Goal: Information Seeking & Learning: Find contact information

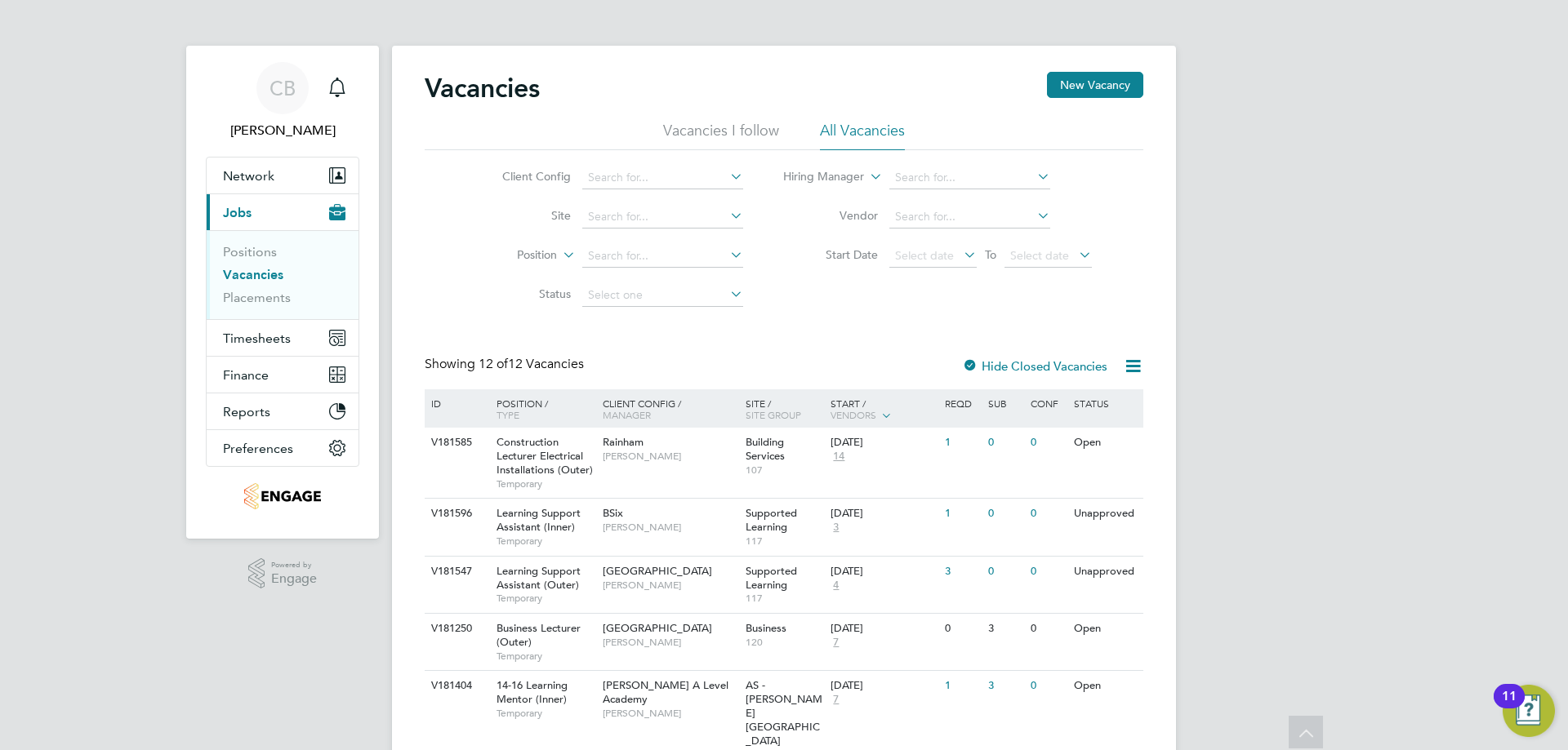
scroll to position [81, 0]
click at [853, 507] on div "06 Oct 2025" at bounding box center [870, 513] width 78 height 14
click at [827, 596] on div "30 Sep 2025 4" at bounding box center [869, 579] width 86 height 44
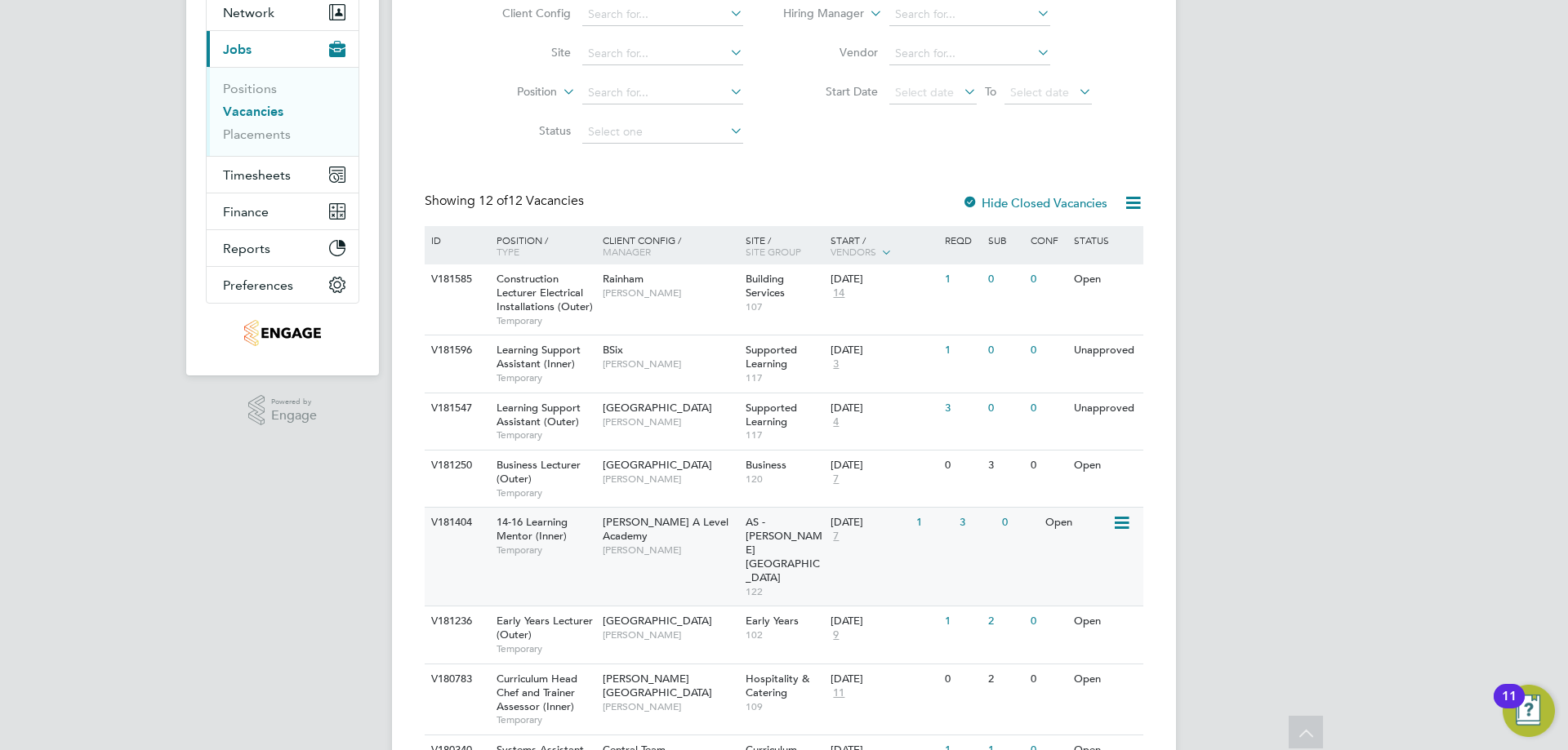
click at [557, 521] on span "14-16 Learning Mentor (Inner)" at bounding box center [532, 529] width 71 height 28
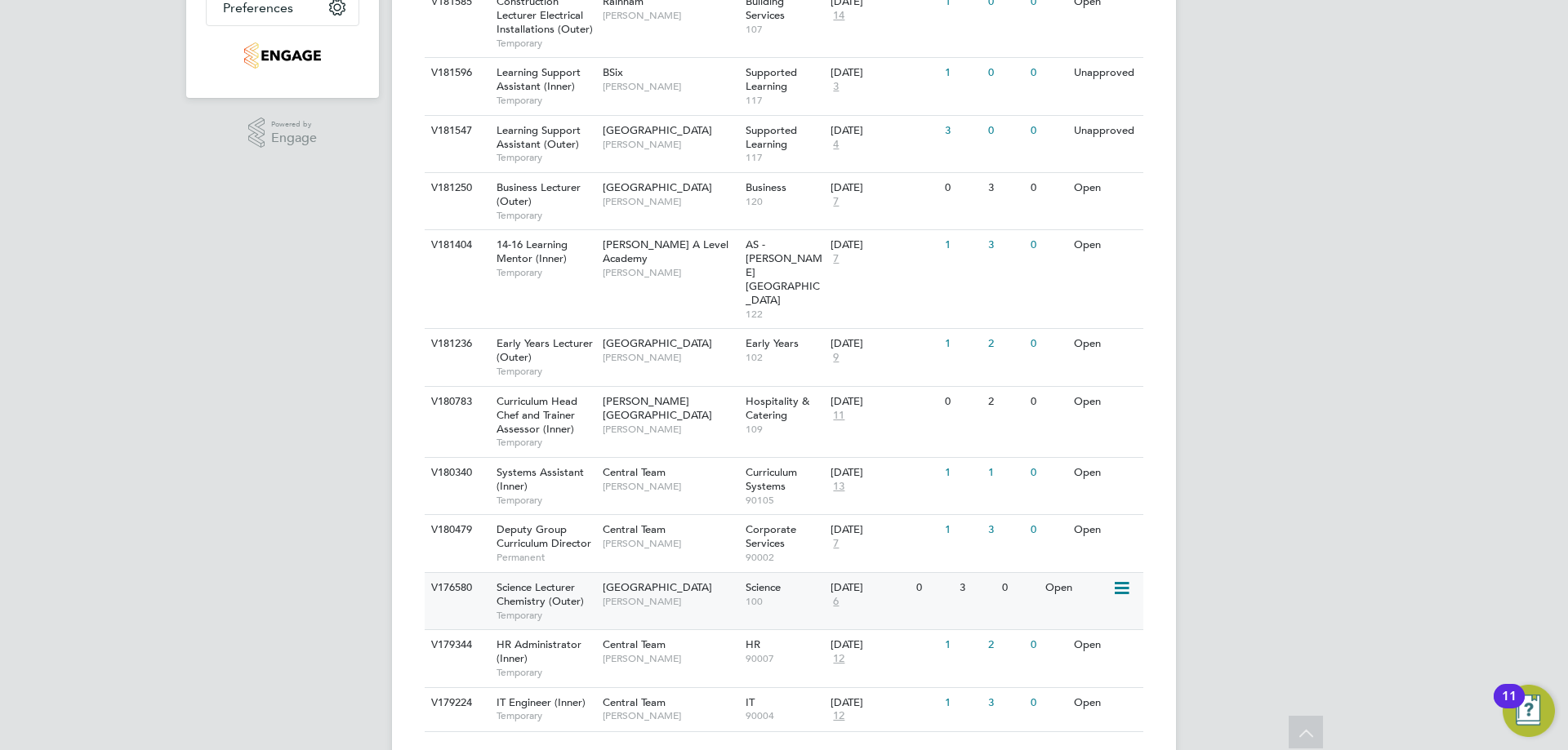
click at [606, 581] on span "[GEOGRAPHIC_DATA]" at bounding box center [657, 587] width 109 height 14
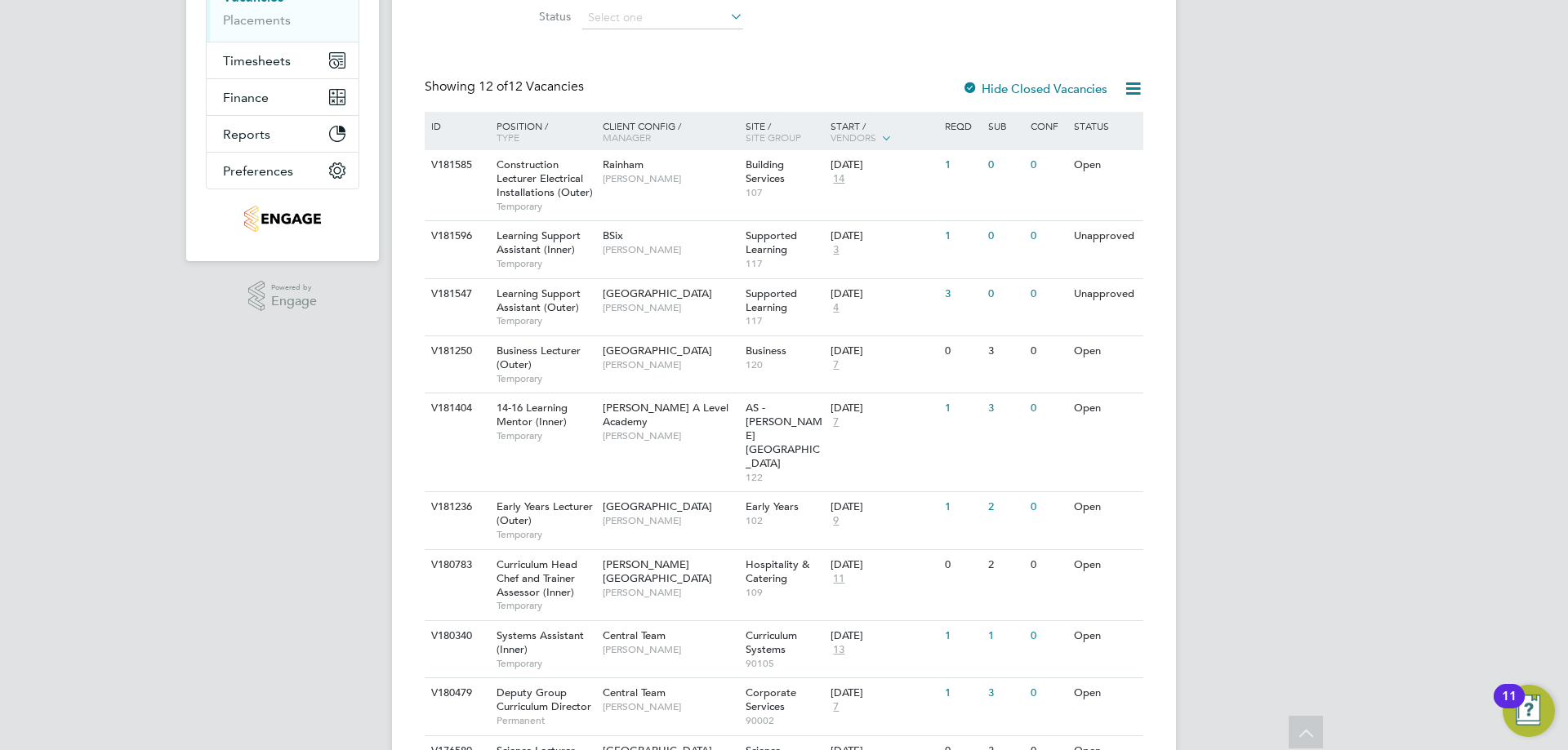
scroll to position [0, 0]
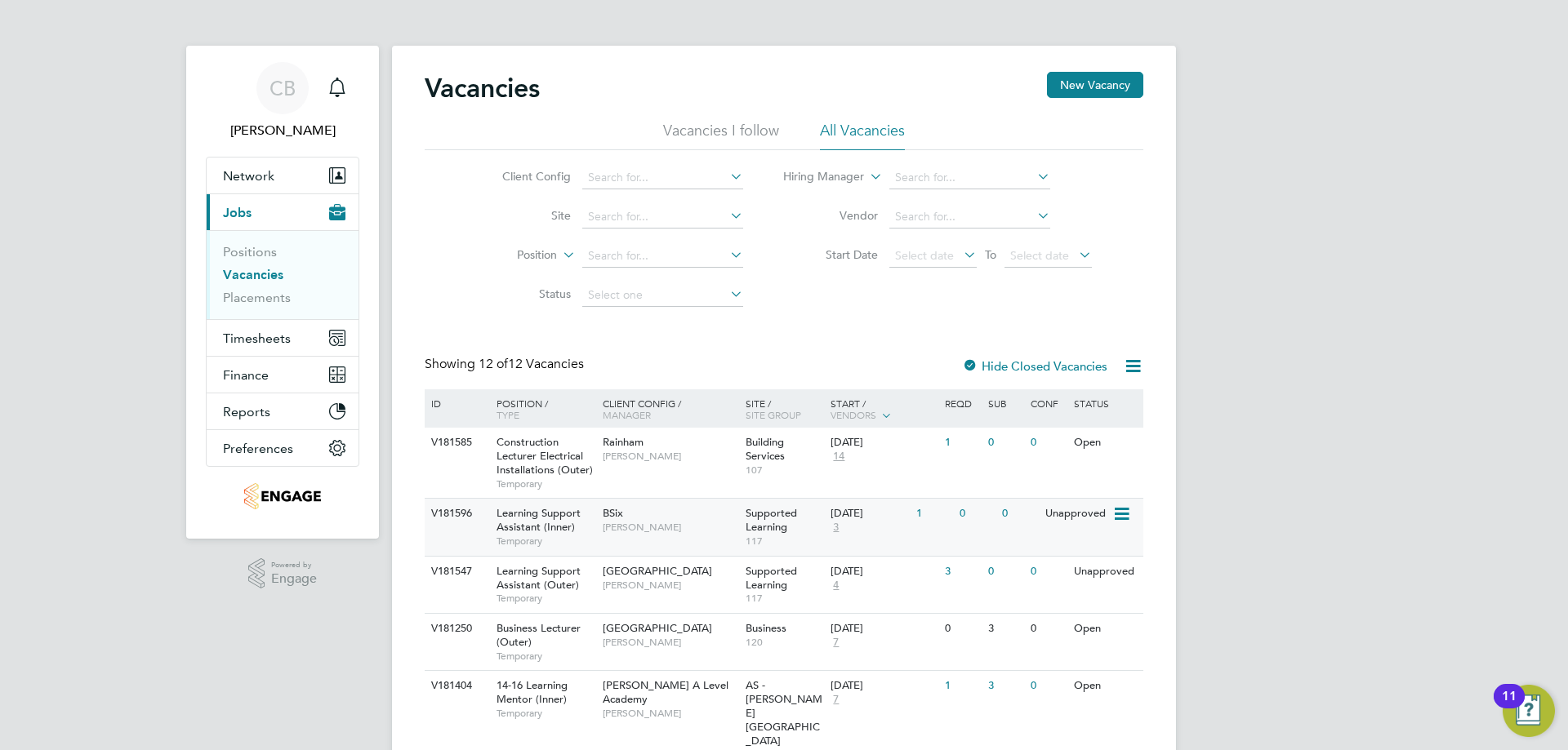
click at [648, 528] on span "Rachel Johnson" at bounding box center [670, 527] width 135 height 13
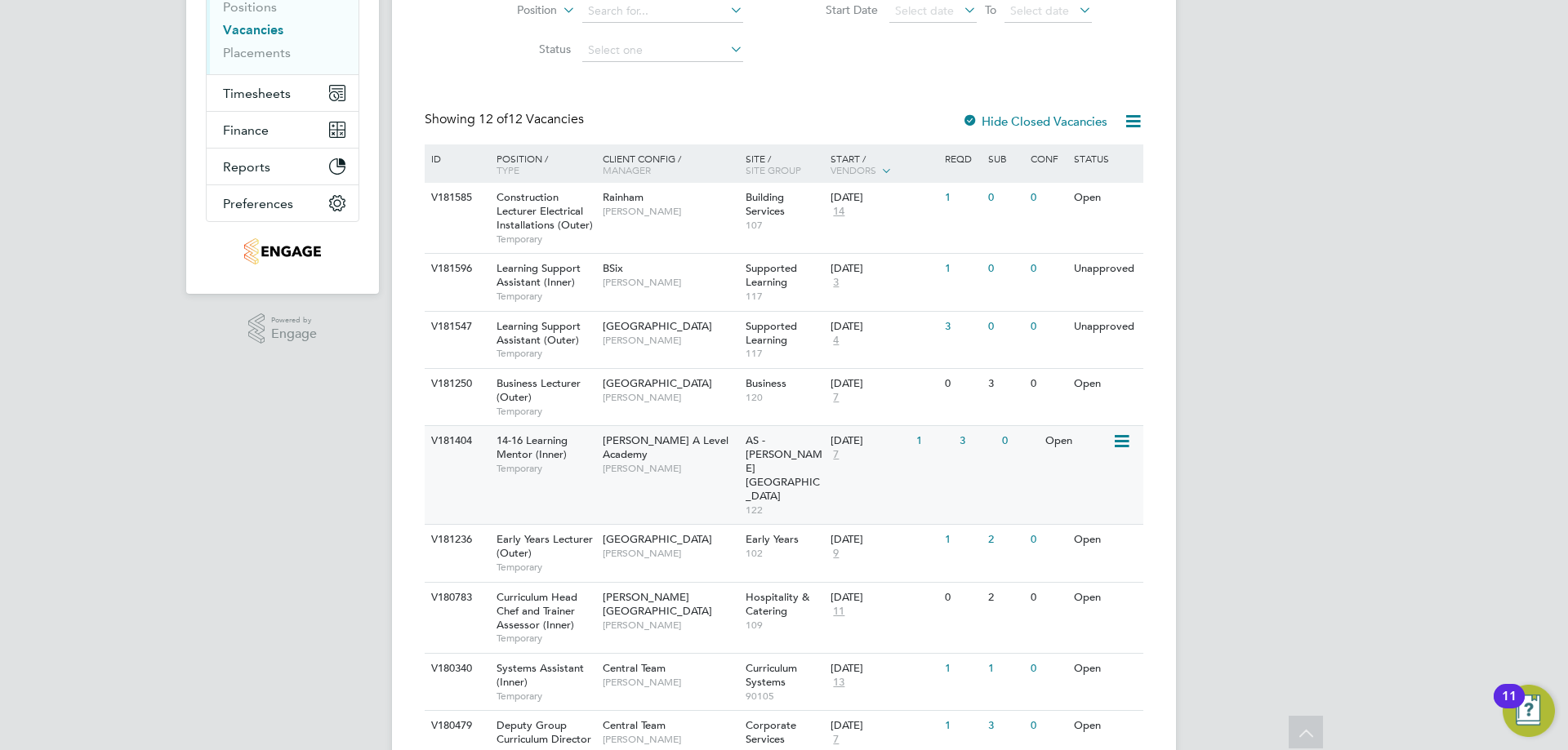
click at [594, 460] on div "14-16 Learning Mentor (Inner) Temporary" at bounding box center [541, 454] width 115 height 56
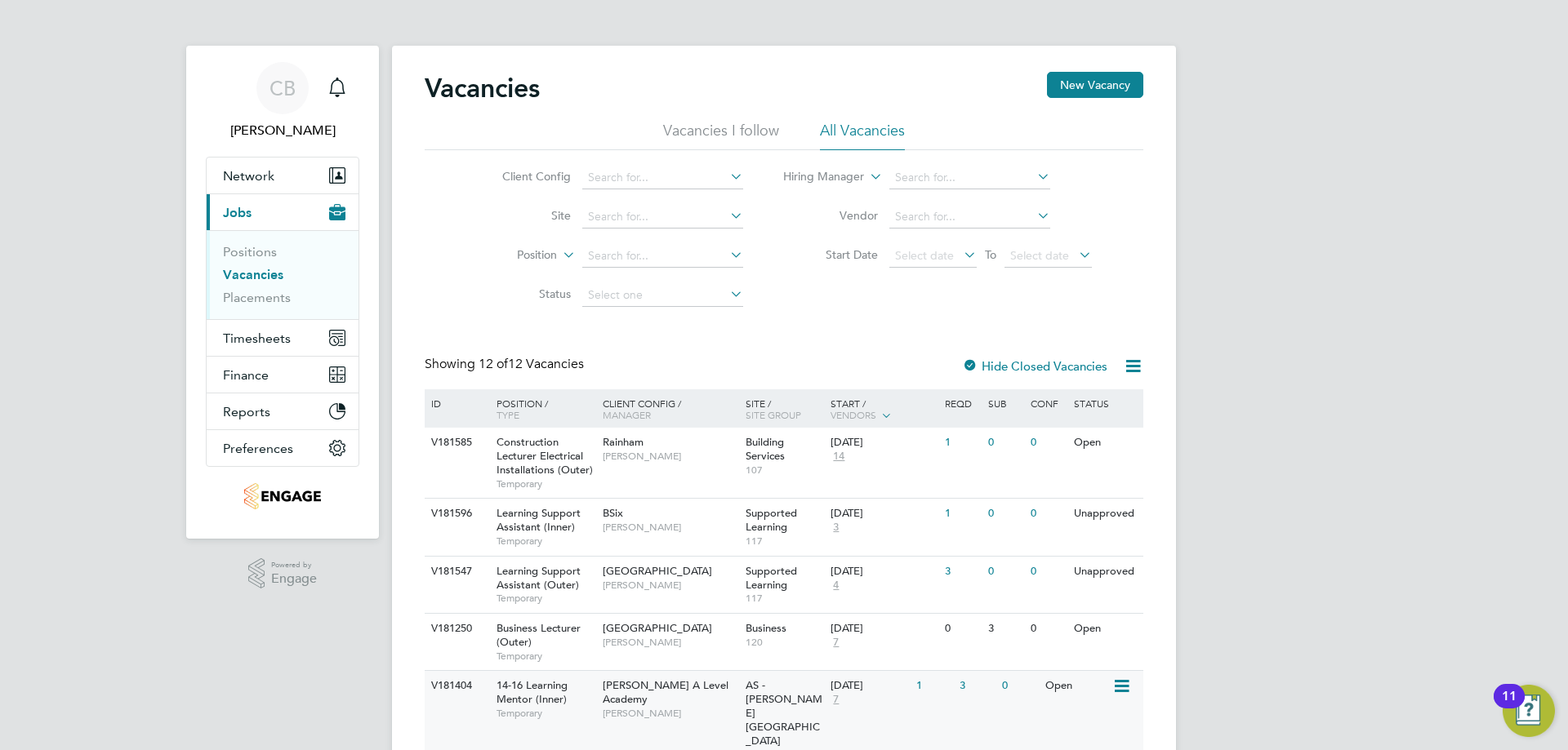
click at [607, 710] on div "Attlee A Level Academy Rabia Khanom" at bounding box center [670, 698] width 142 height 56
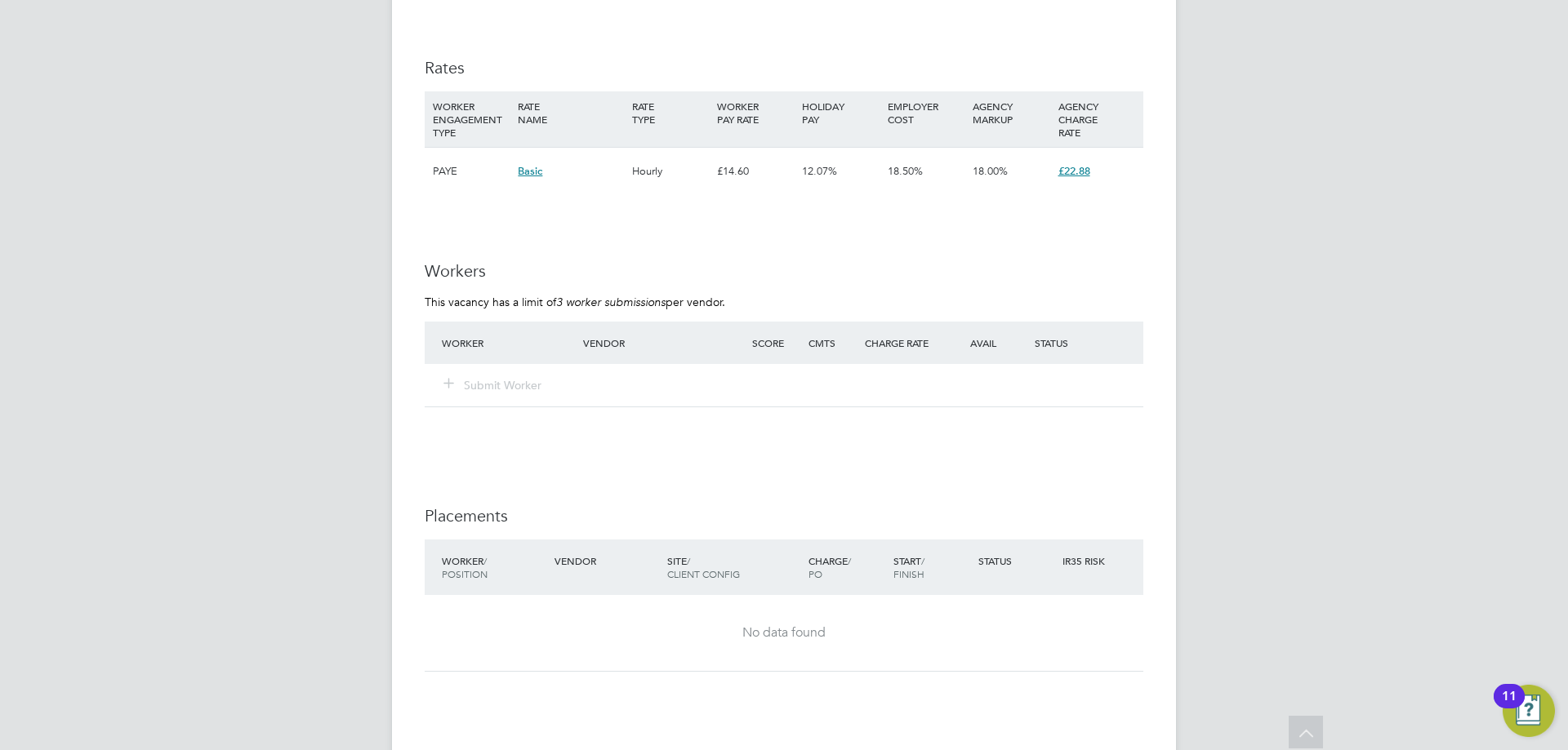
scroll to position [3120, 0]
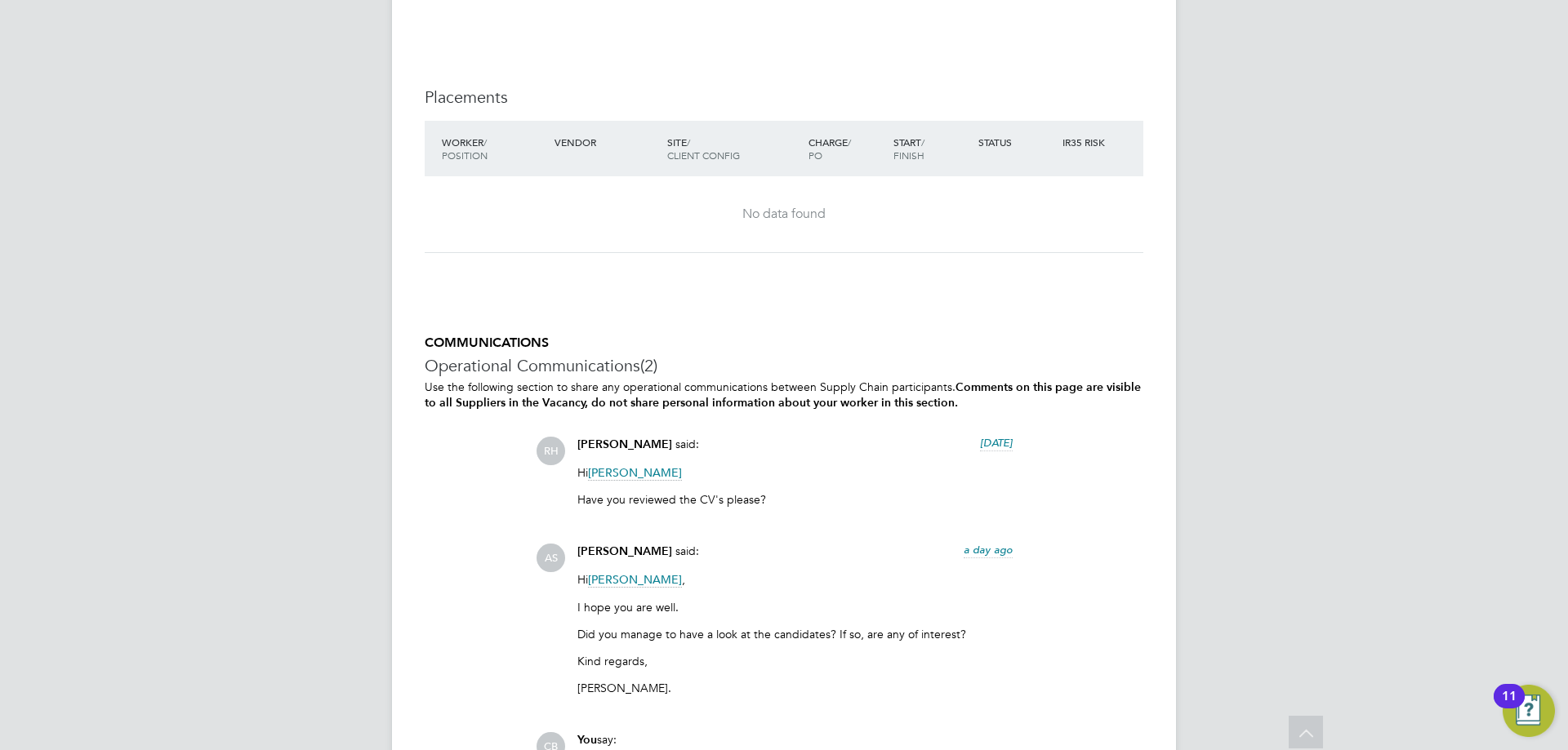
scroll to position [3160, 0]
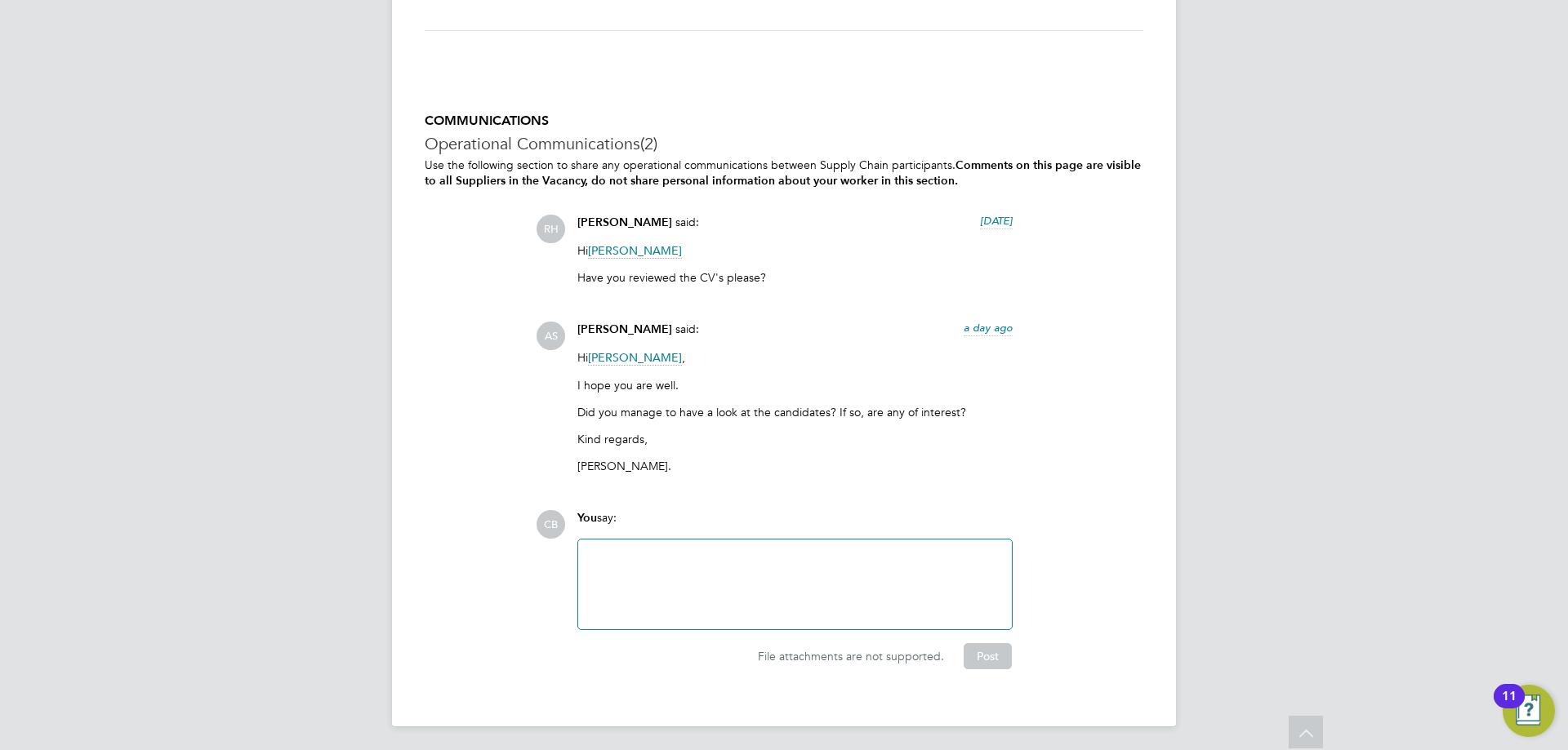
click at [656, 567] on div at bounding box center [794, 584] width 414 height 70
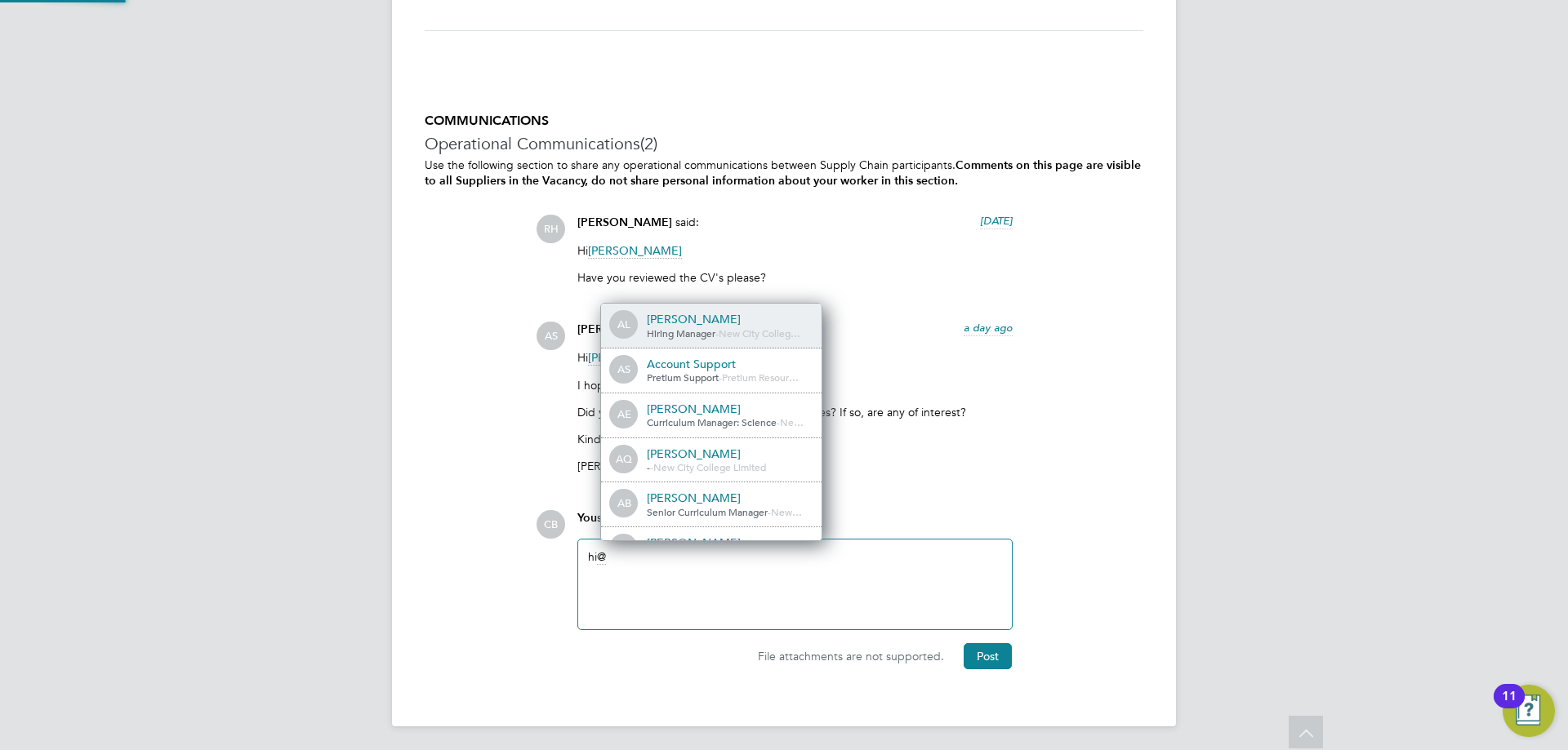
scroll to position [13, 164]
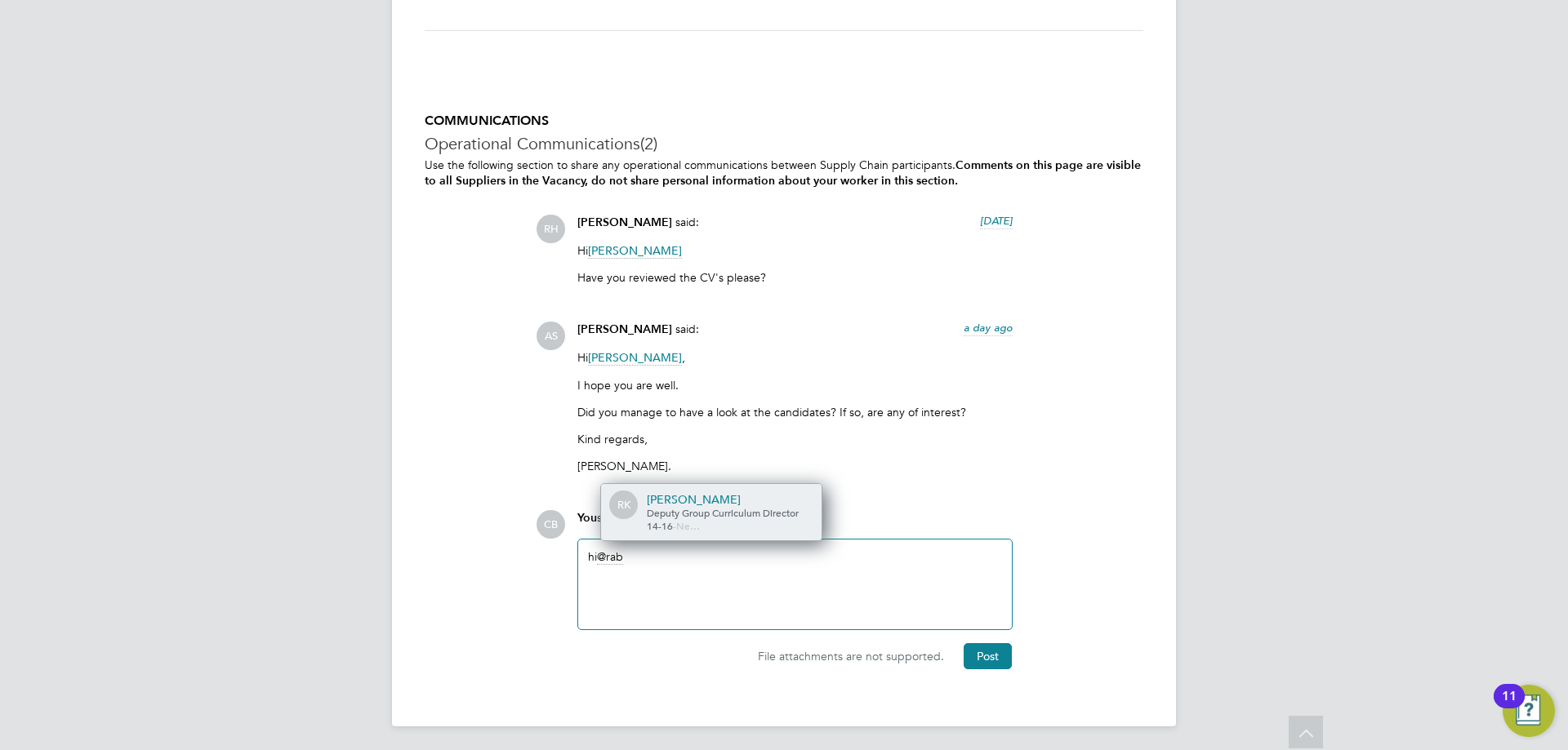
click at [707, 497] on div "[PERSON_NAME]" at bounding box center [728, 499] width 164 height 15
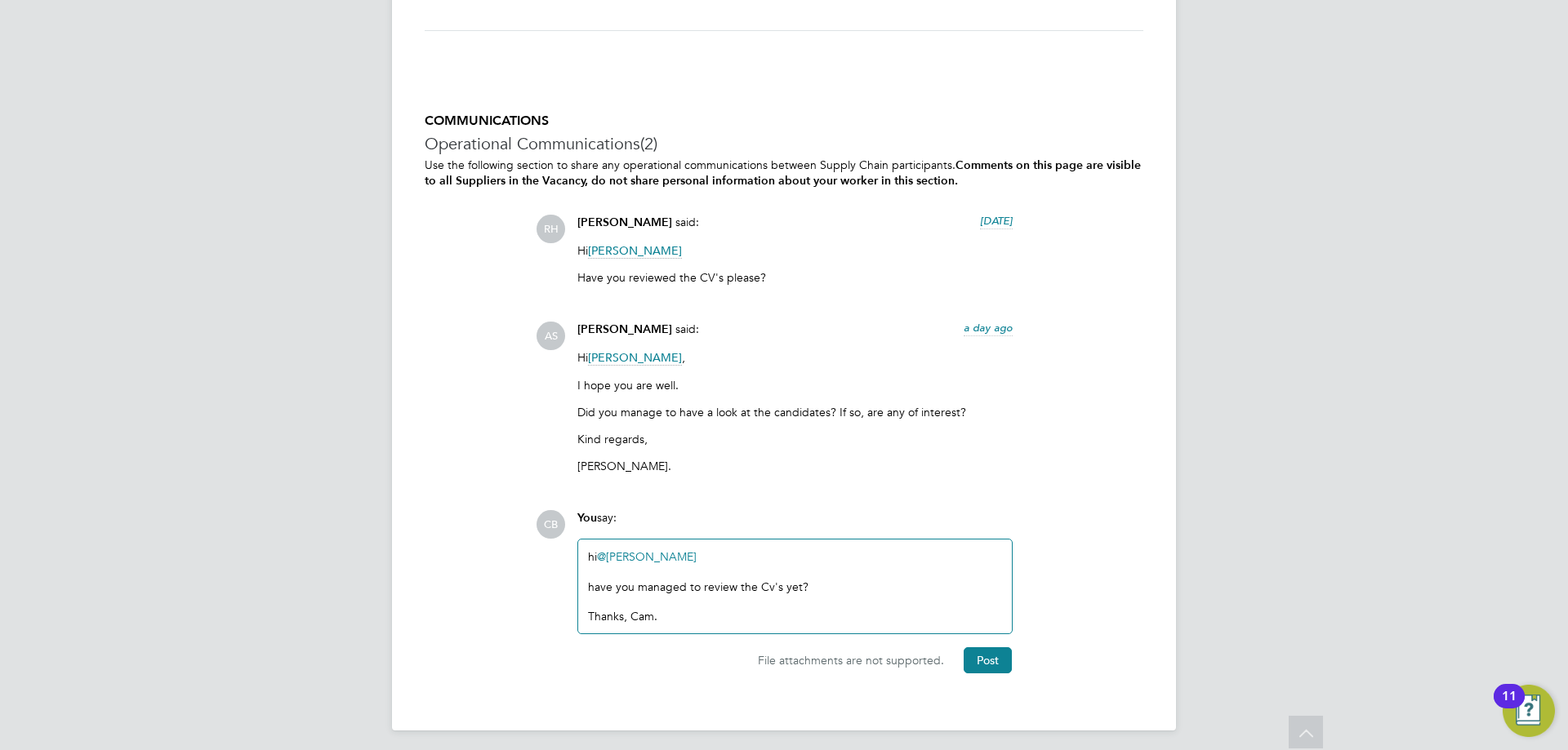
click at [592, 550] on div "hi @Rabia Khanom ​ have you managed to review the Cv's yet? Thanks, Cam." at bounding box center [794, 586] width 414 height 74
click at [765, 586] on div "have you managed to review the Cv's yet?" at bounding box center [794, 587] width 414 height 15
drag, startPoint x: 759, startPoint y: 587, endPoint x: 1046, endPoint y: 366, distance: 362.2
click at [1046, 366] on div "AS Avais Sabir said: a day ago Hi Rabia Khanom , I hope you are well. Did you m…" at bounding box center [839, 403] width 608 height 164
click at [768, 588] on div "have you managed to review the Cv's yet?" at bounding box center [794, 587] width 414 height 15
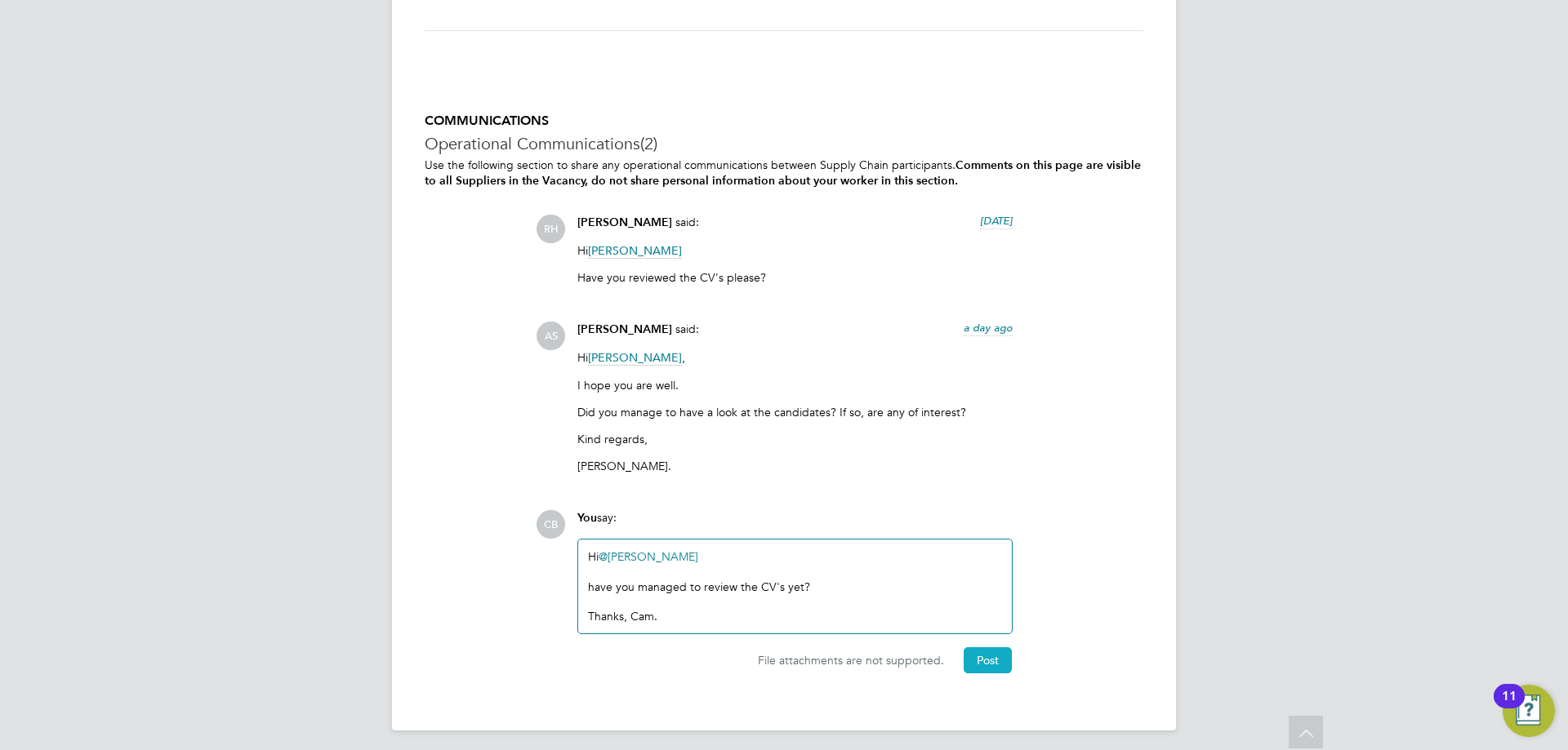
click at [1005, 657] on button "Post" at bounding box center [987, 660] width 48 height 26
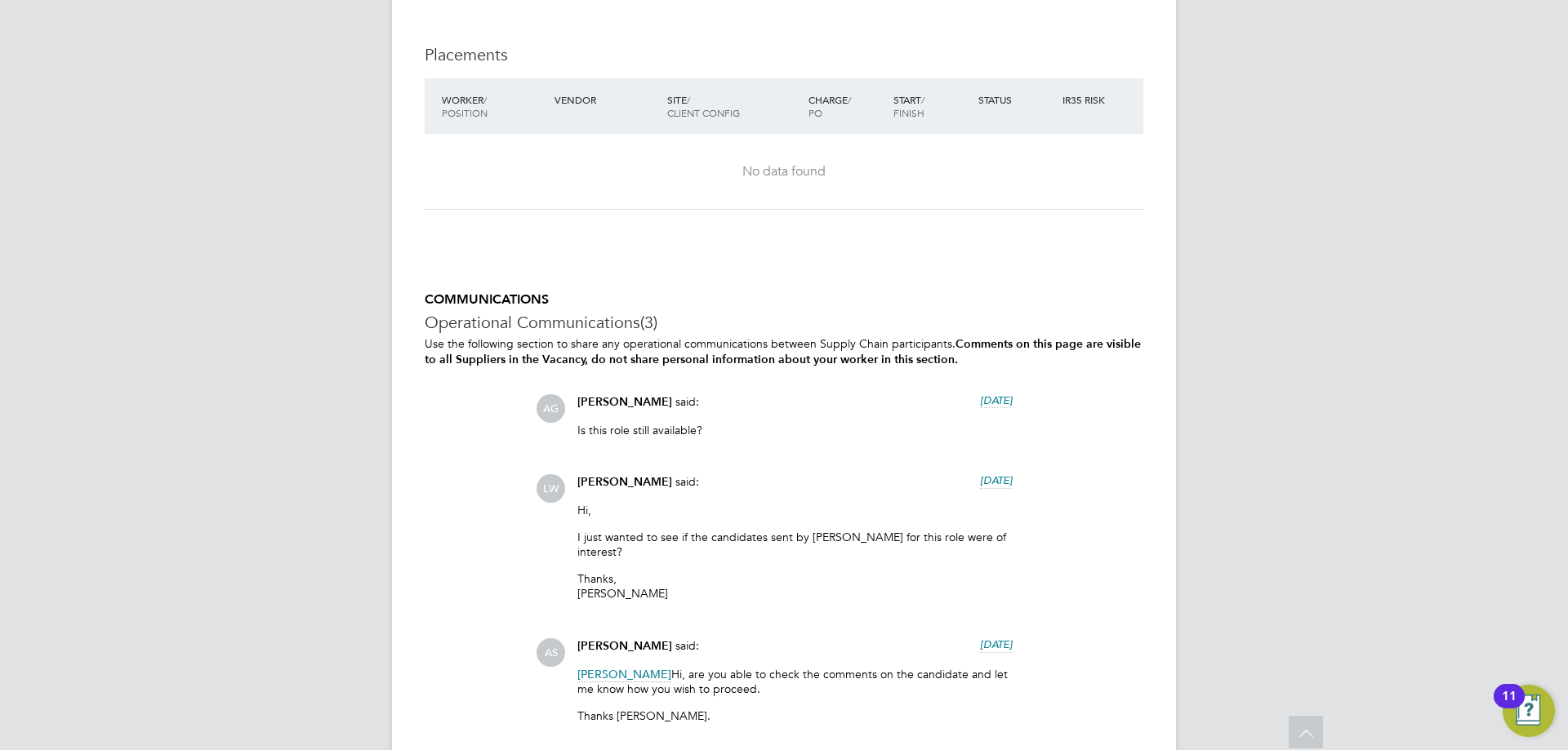
scroll to position [3591, 0]
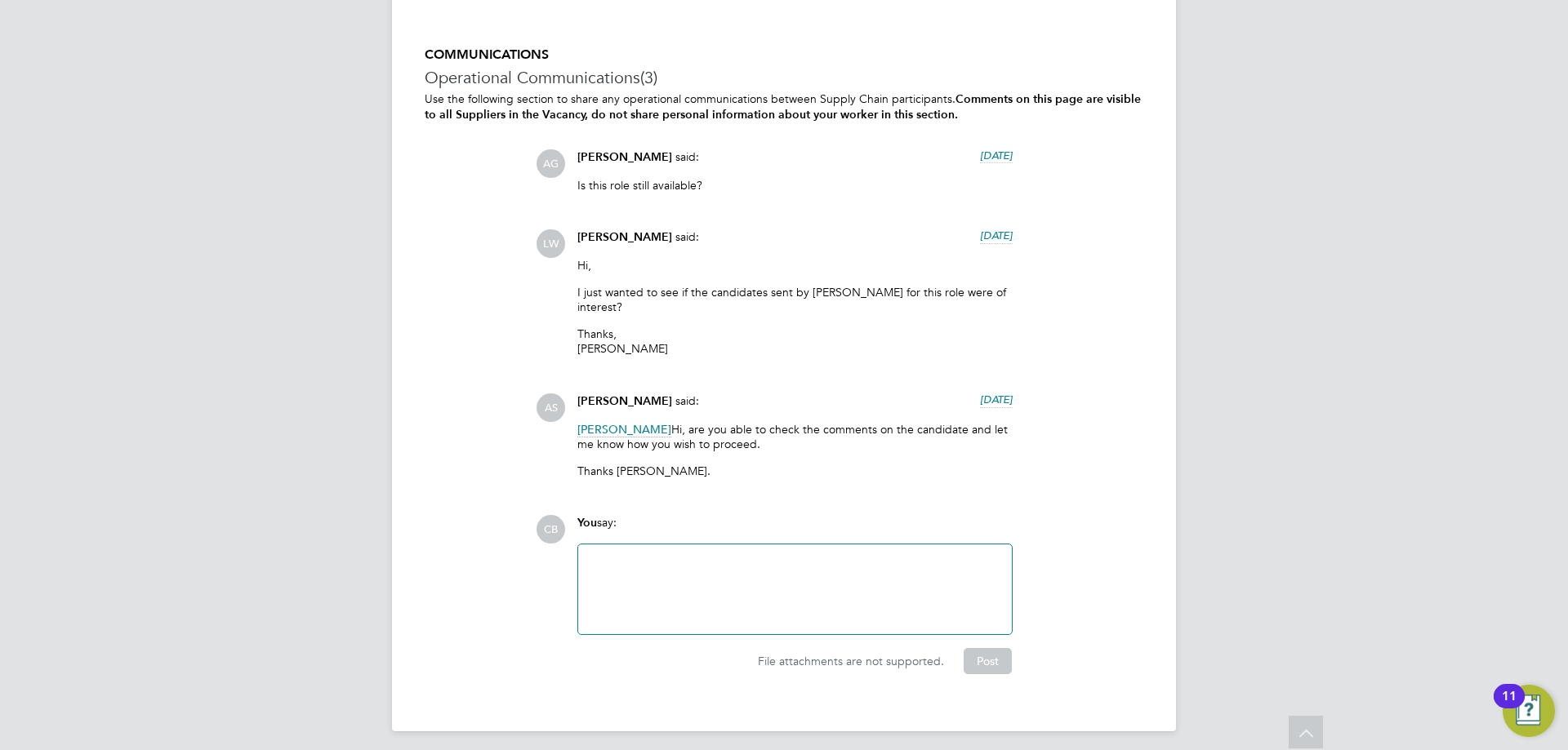
click at [711, 581] on div at bounding box center [794, 589] width 414 height 70
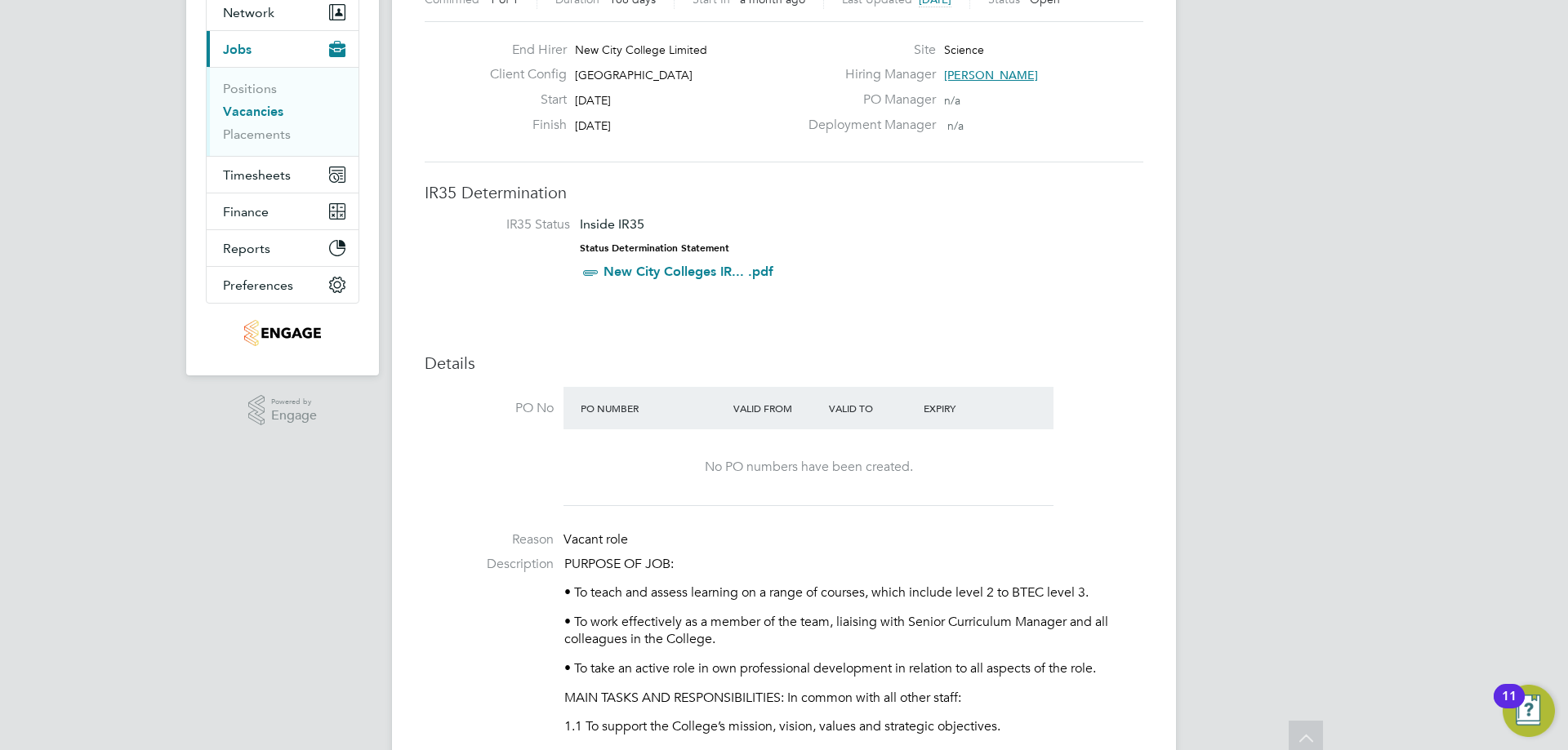
scroll to position [0, 0]
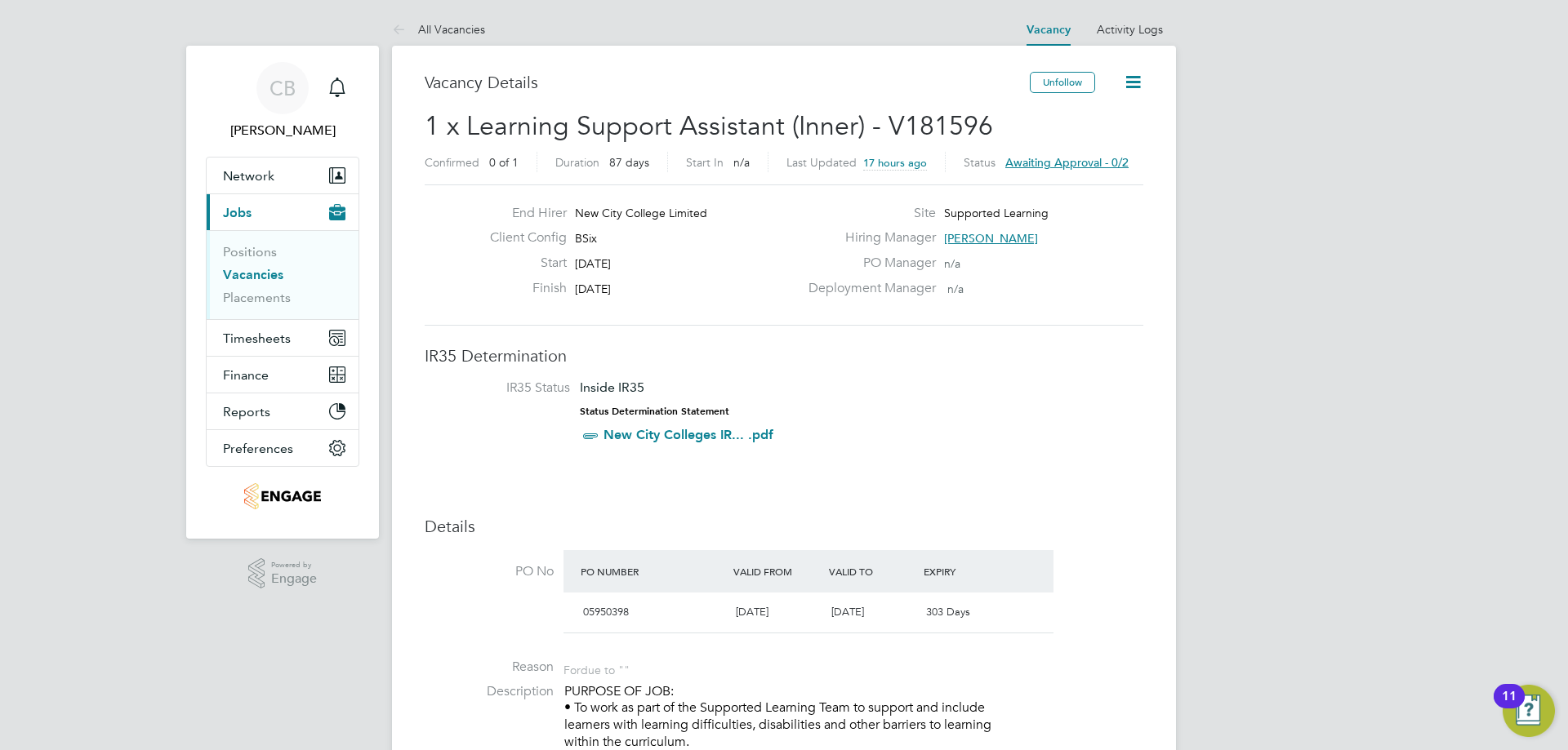
drag, startPoint x: 1051, startPoint y: 236, endPoint x: 935, endPoint y: 230, distance: 116.2
click at [935, 230] on div "Hiring Manager Rachel Johnson" at bounding box center [974, 241] width 352 height 25
click at [963, 238] on span "Rachel Johnson" at bounding box center [990, 239] width 93 height 15
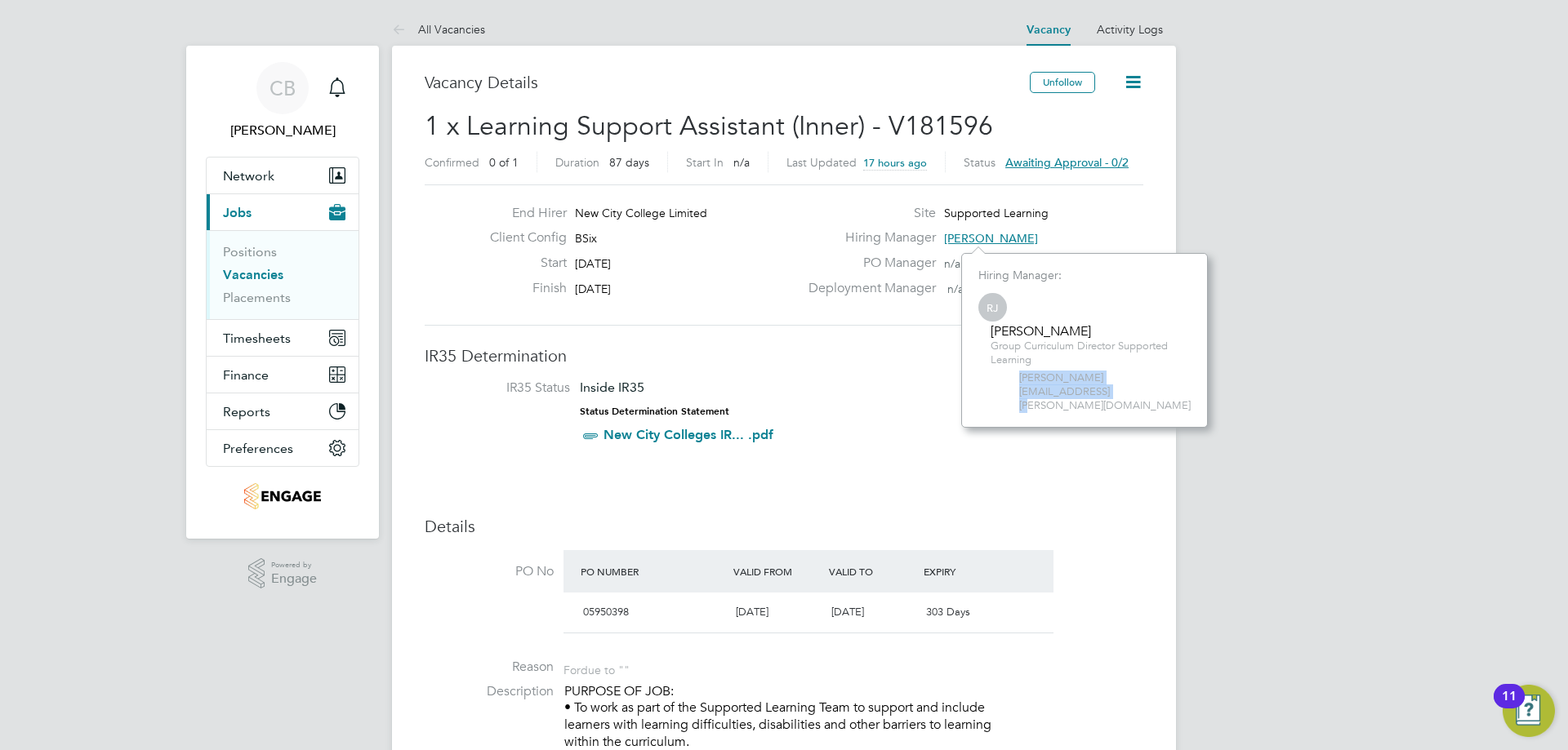
drag, startPoint x: 1179, startPoint y: 380, endPoint x: 1019, endPoint y: 385, distance: 160.1
click at [1019, 385] on span "rachel.johnson@ncclondon.ac.uk" at bounding box center [1104, 392] width 171 height 42
copy span "rachel.johnson@ncclondon.ac.uk"
click at [683, 354] on h3 "IR35 Determination" at bounding box center [784, 355] width 719 height 21
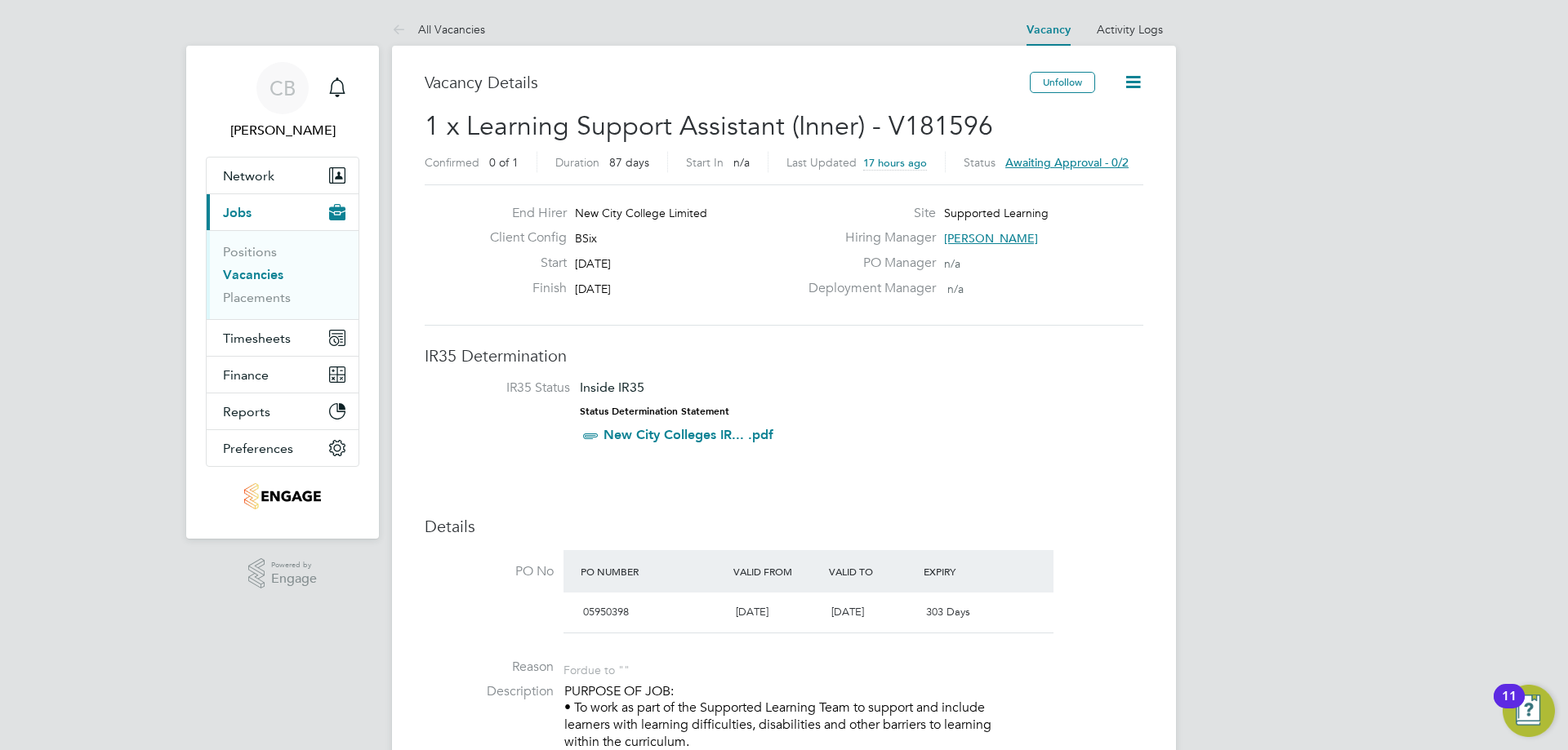
click at [1055, 163] on span "Awaiting approval - 0/2" at bounding box center [1066, 163] width 123 height 15
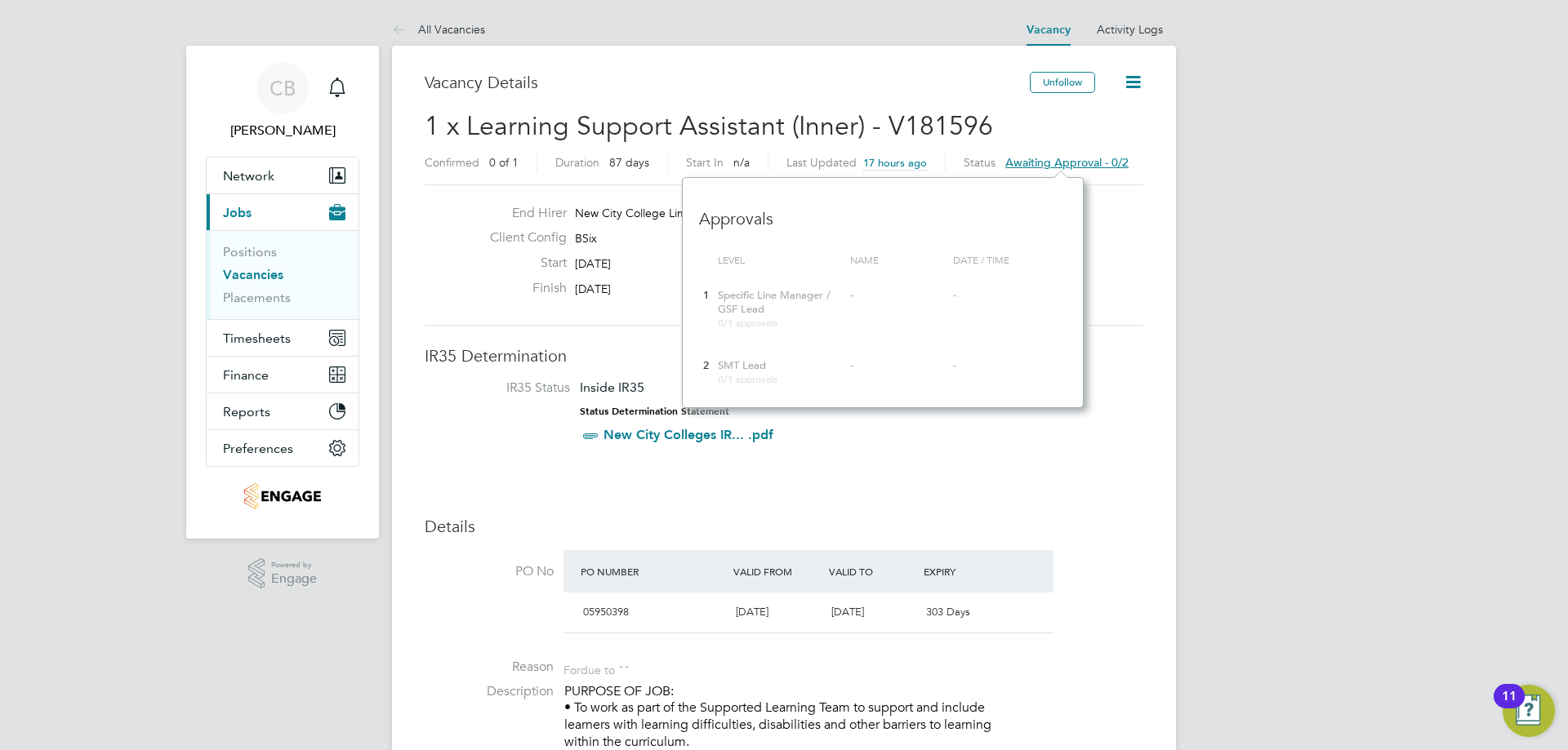
scroll to position [230, 401]
click at [1134, 351] on h3 "IR35 Determination" at bounding box center [784, 355] width 719 height 21
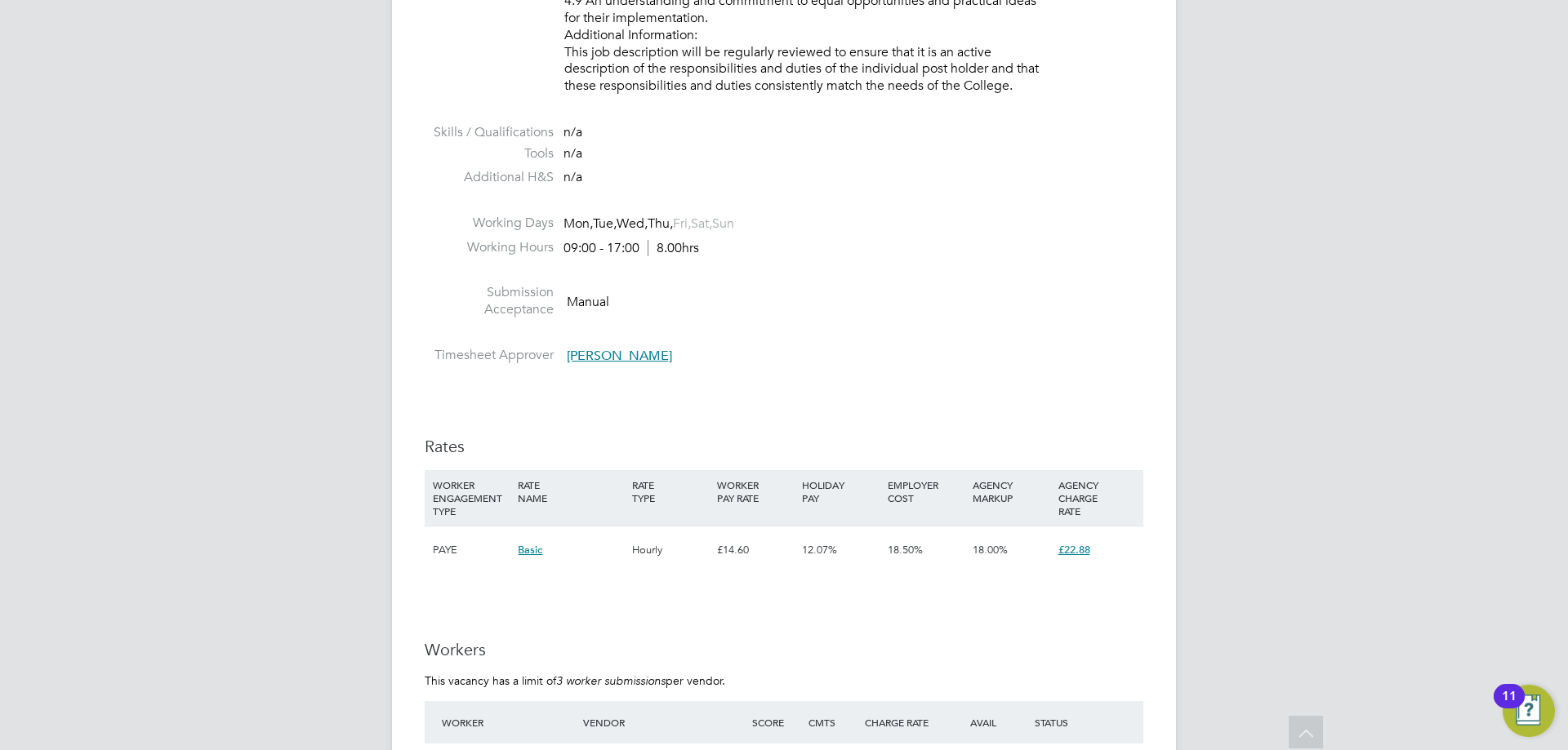
scroll to position [2367, 0]
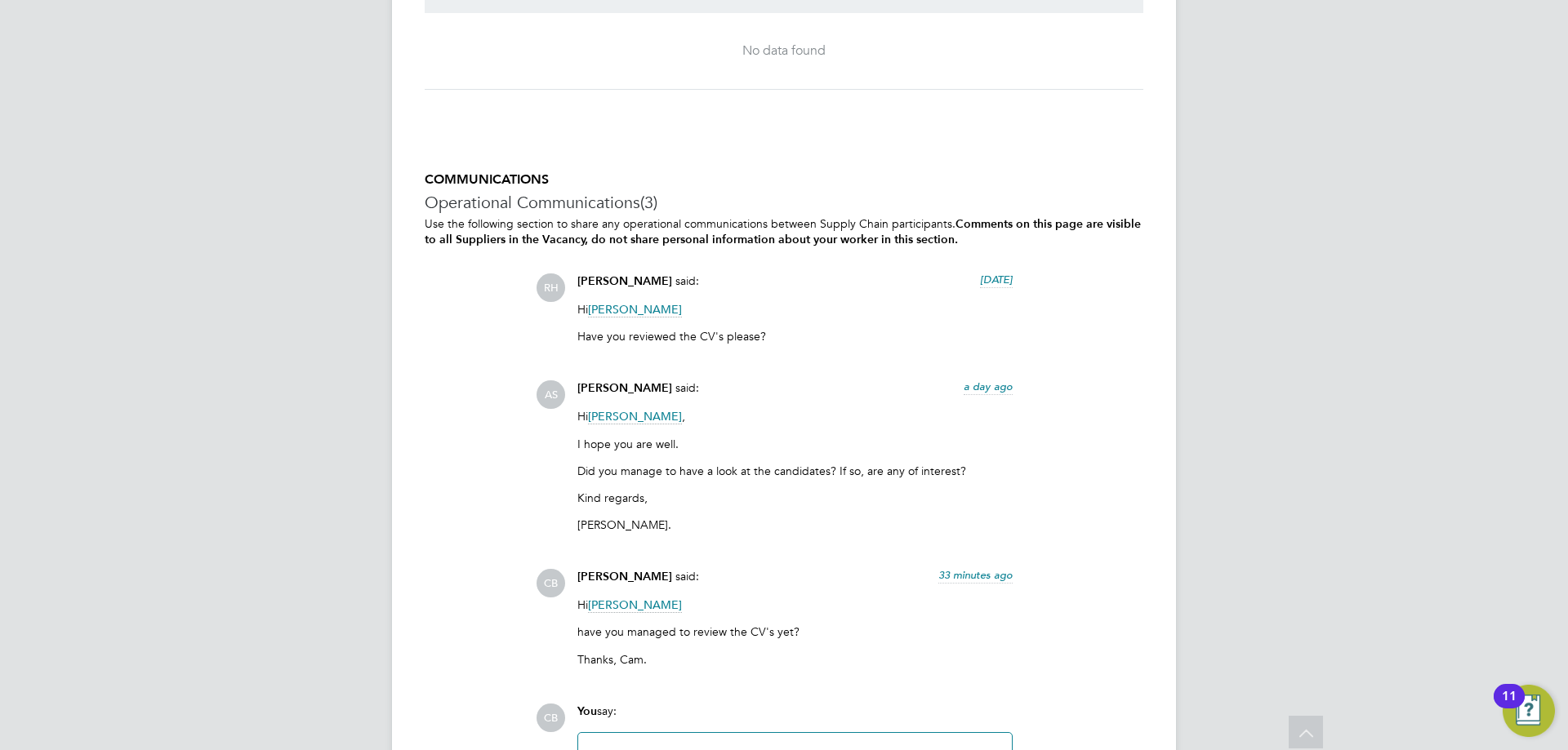
scroll to position [3264, 0]
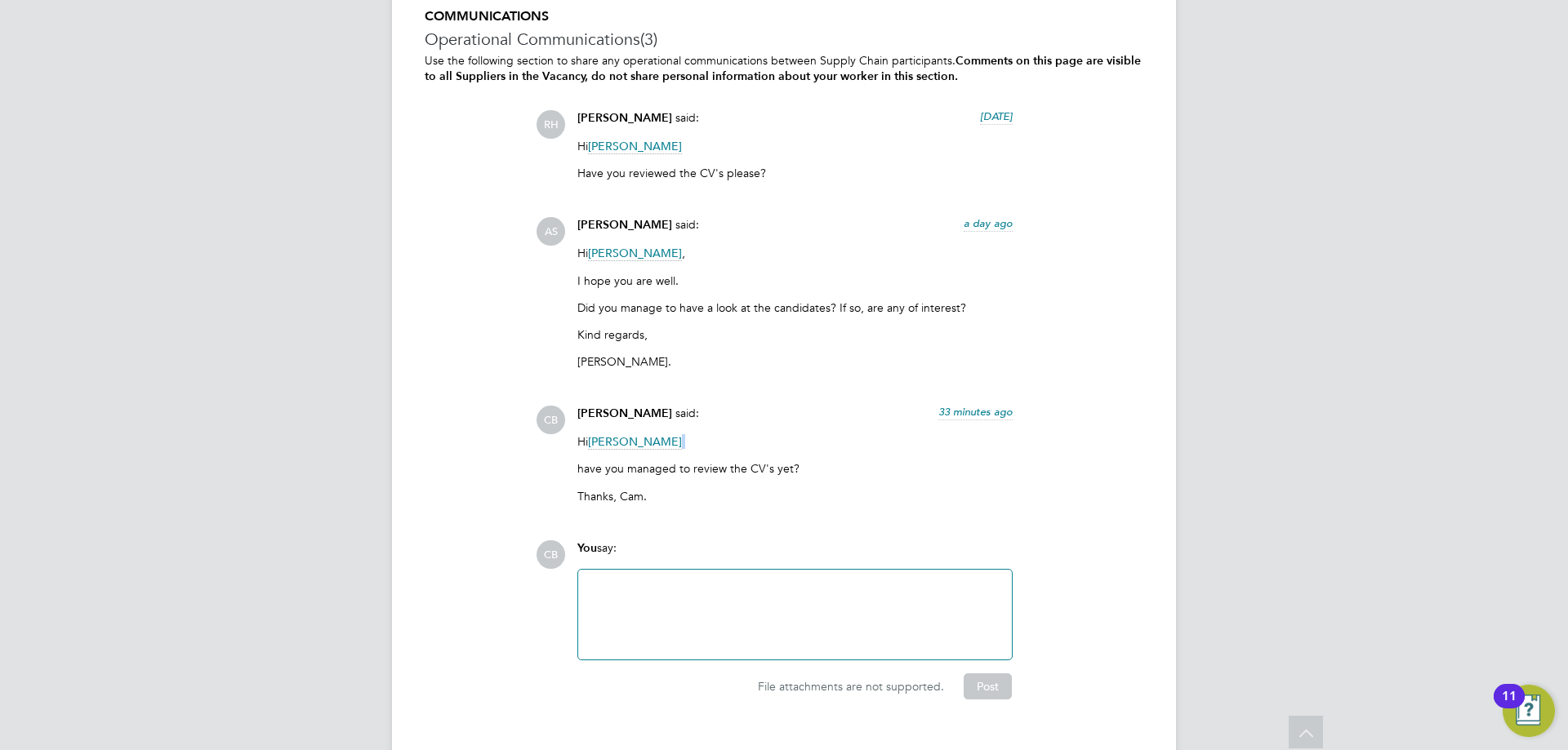
drag, startPoint x: 685, startPoint y: 445, endPoint x: 592, endPoint y: 435, distance: 93.5
click at [592, 435] on p "Hi [PERSON_NAME]" at bounding box center [795, 442] width 435 height 15
click at [820, 441] on p "Hi [PERSON_NAME]" at bounding box center [795, 442] width 435 height 15
